Goal: Find specific page/section: Find specific page/section

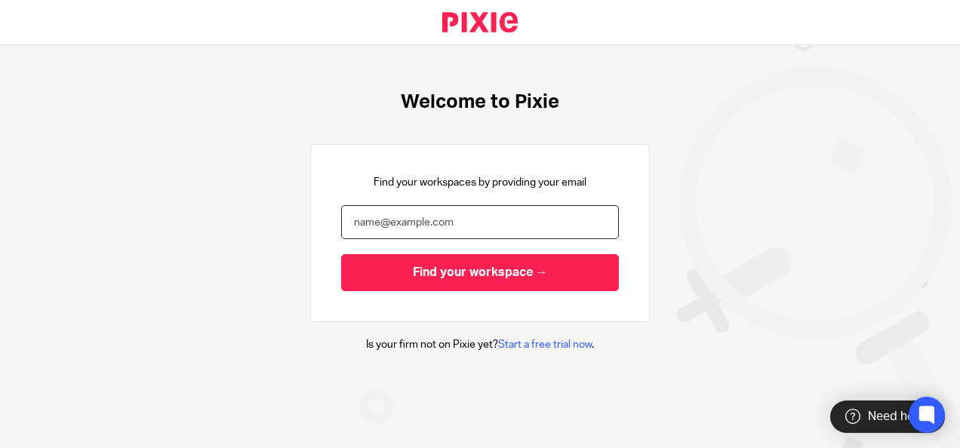
click at [408, 223] on input "email" at bounding box center [480, 222] width 278 height 34
type input "mariyam@riseaccounting.co.uk"
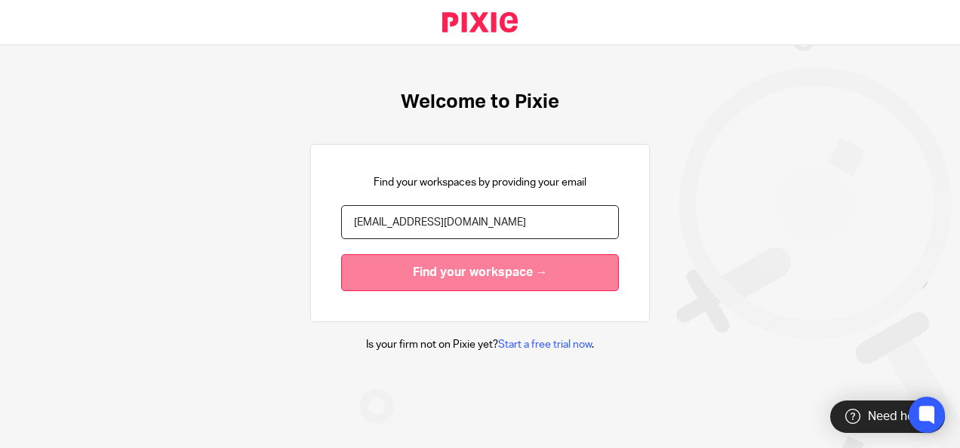
click at [409, 272] on input "Find your workspace →" at bounding box center [480, 272] width 278 height 37
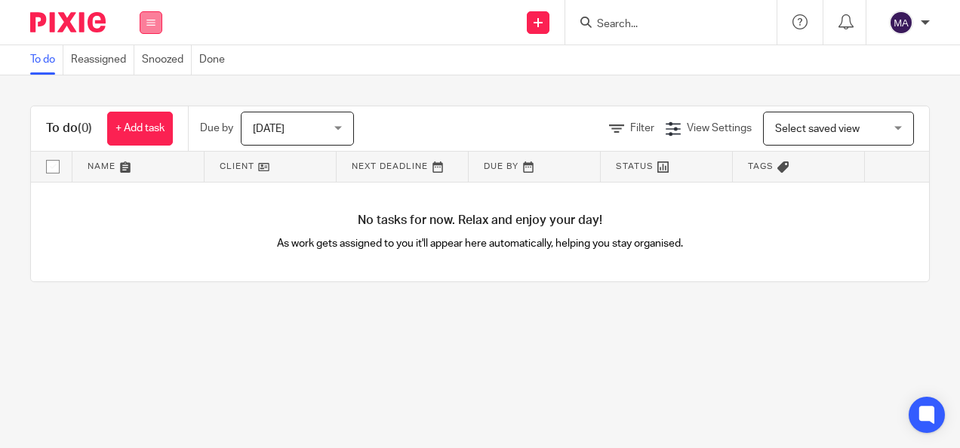
click at [156, 14] on button at bounding box center [151, 22] width 23 height 23
click at [233, 26] on div "Send new email Create task Add client Get Support Contact Support Help Document…" at bounding box center [568, 22] width 783 height 45
click at [82, 20] on img at bounding box center [67, 22] width 75 height 20
click at [922, 19] on div at bounding box center [925, 22] width 9 height 9
click at [732, 87] on div "To do (0) + Add task Due by Today Today Today Tomorrow This week Next week This…" at bounding box center [480, 193] width 960 height 237
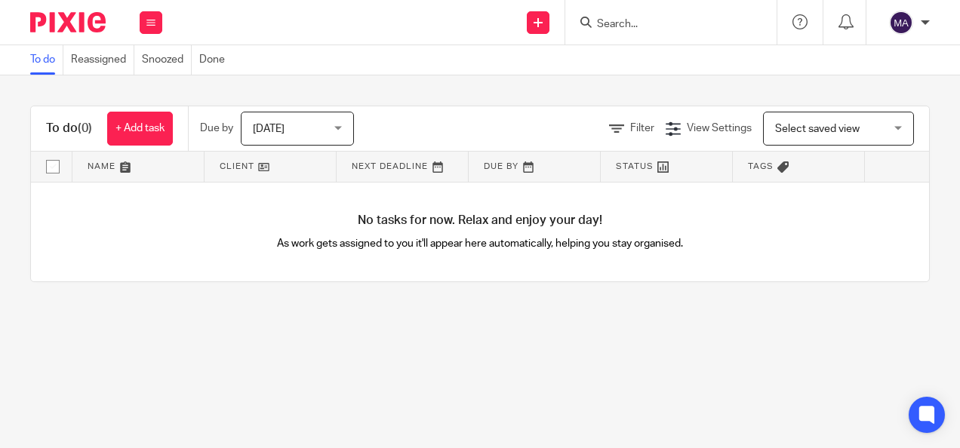
click at [610, 31] on form at bounding box center [676, 22] width 161 height 19
click at [610, 29] on input "Search" at bounding box center [664, 25] width 136 height 14
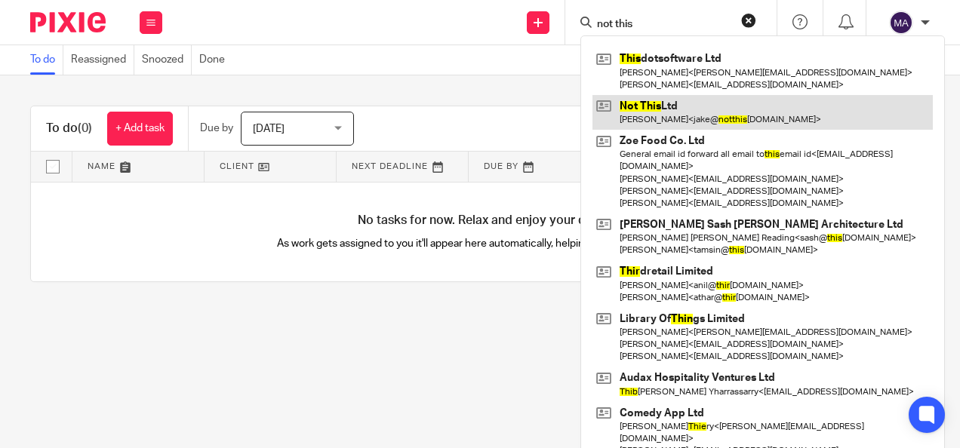
type input "not this"
click at [690, 107] on link at bounding box center [763, 112] width 340 height 35
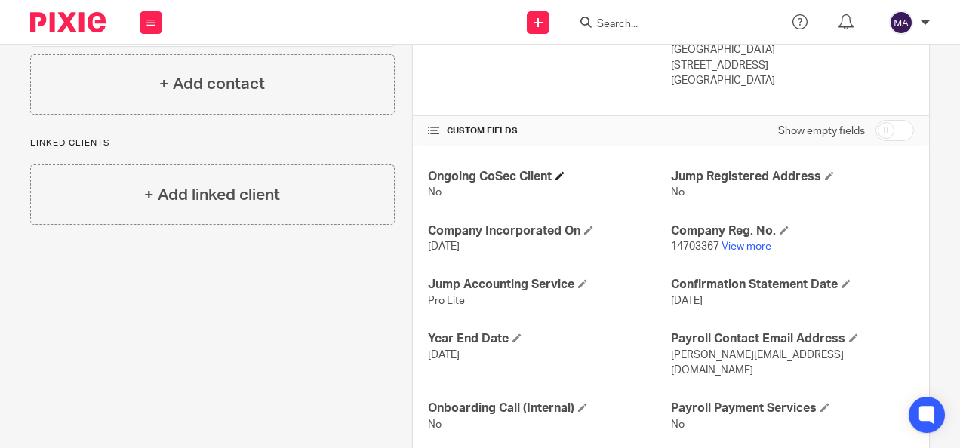
scroll to position [467, 0]
